Goal: Transaction & Acquisition: Obtain resource

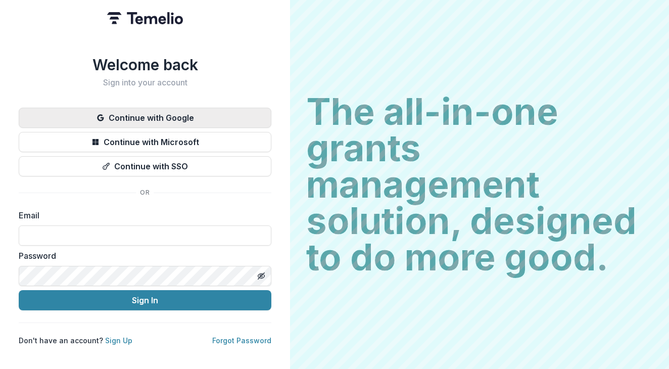
click at [230, 113] on button "Continue with Google" at bounding box center [145, 118] width 253 height 20
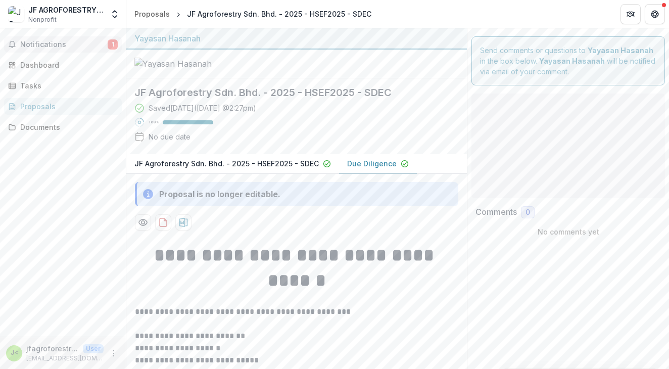
click at [64, 46] on span "Notifications" at bounding box center [63, 44] width 87 height 9
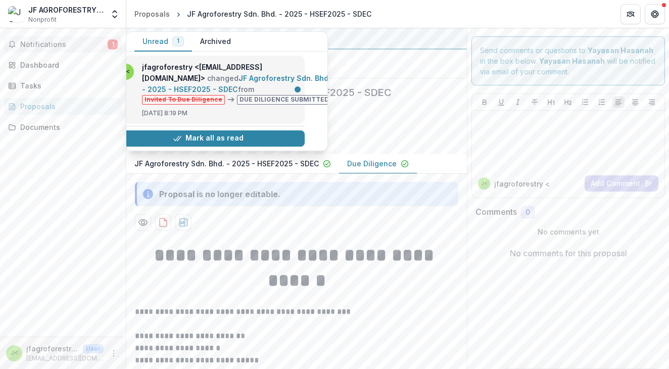
scroll to position [0, 18]
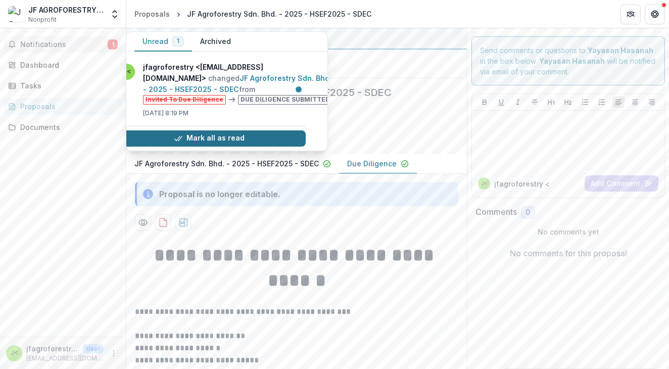
click at [258, 139] on button "Mark all as read" at bounding box center [209, 138] width 193 height 16
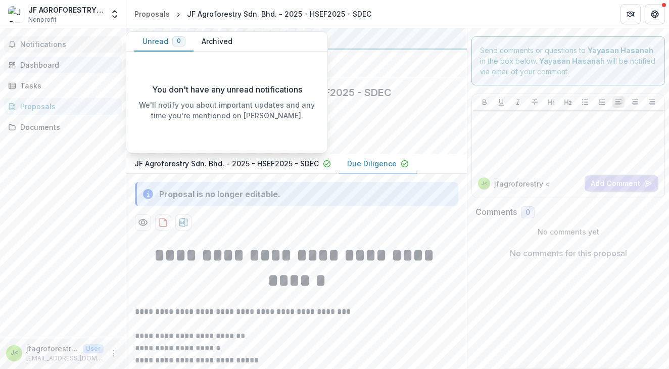
click at [67, 63] on div "Dashboard" at bounding box center [66, 65] width 93 height 11
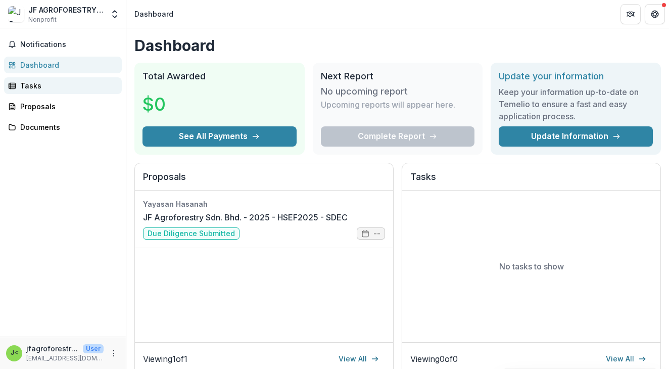
click at [76, 80] on div "Tasks" at bounding box center [66, 85] width 93 height 11
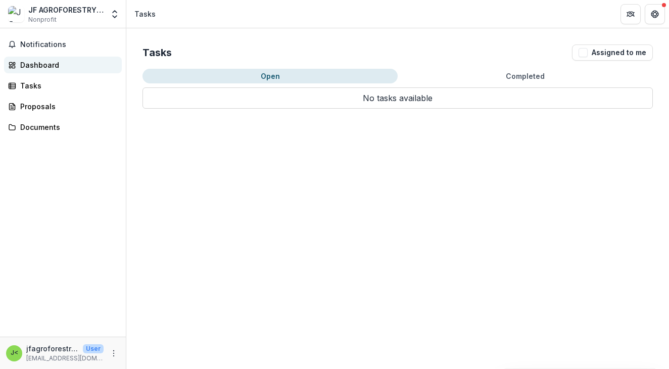
click at [92, 63] on div "Dashboard" at bounding box center [66, 65] width 93 height 11
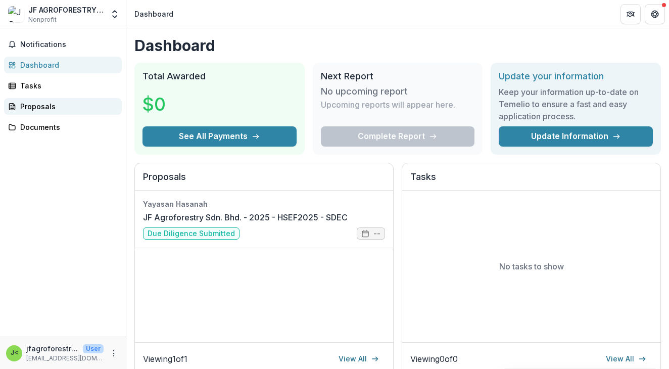
click at [71, 109] on div "Proposals" at bounding box center [66, 106] width 93 height 11
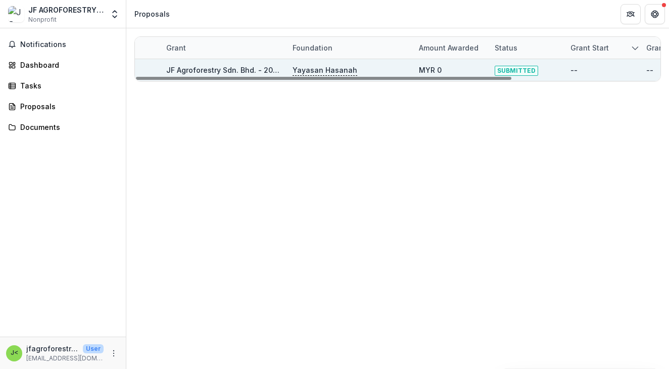
click at [215, 73] on link "JF Agroforestry Sdn. Bhd. - 2025 - HSEF2025 - SDEC" at bounding box center [258, 70] width 184 height 9
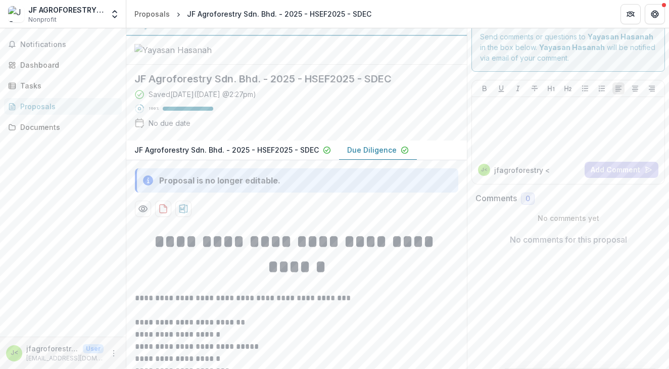
scroll to position [39, 0]
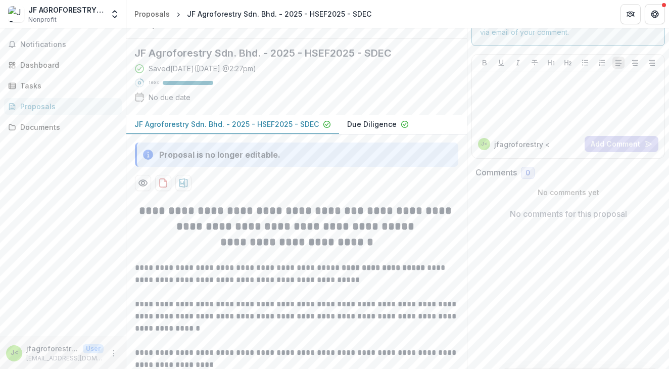
click at [239, 129] on p "JF Agroforestry Sdn. Bhd. - 2025 - HSEF2025 - SDEC" at bounding box center [226, 124] width 184 height 11
click at [165, 188] on icon "download-proposal" at bounding box center [163, 183] width 10 height 10
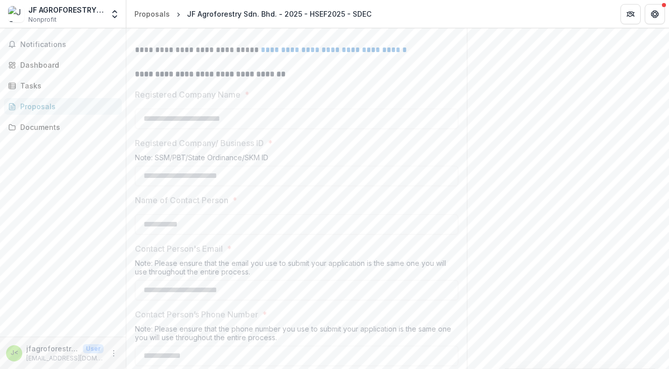
scroll to position [0, 0]
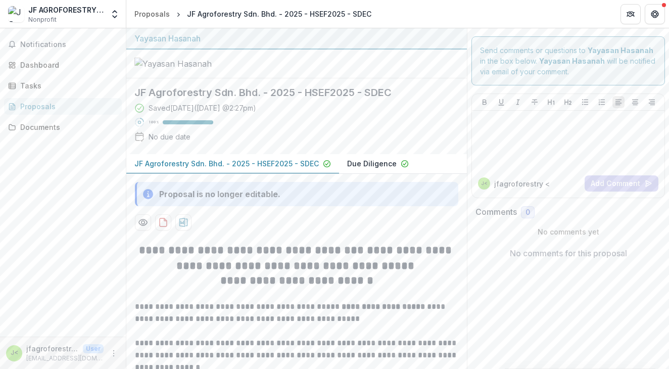
click at [354, 169] on p "Due Diligence" at bounding box center [371, 163] width 49 height 11
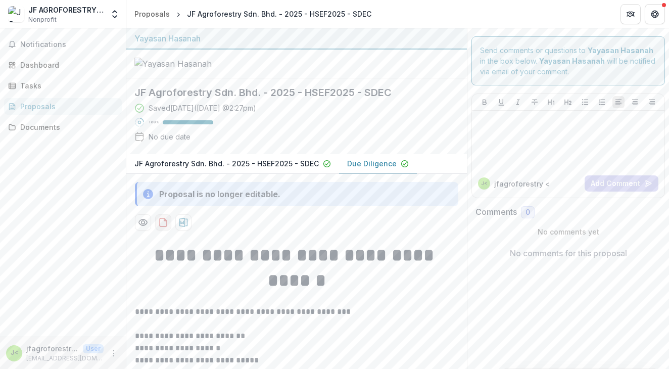
scroll to position [8, 0]
click at [160, 230] on button "download-proposal" at bounding box center [163, 222] width 16 height 16
